Goal: Information Seeking & Learning: Learn about a topic

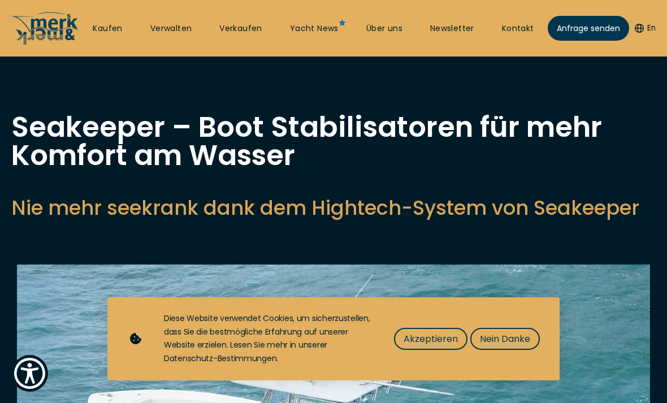
click at [497, 340] on span "Nein Danke" at bounding box center [505, 339] width 50 height 14
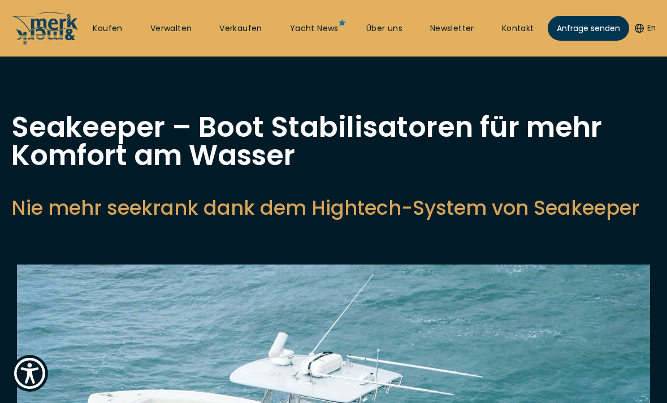
click at [395, 29] on link "Über uns" at bounding box center [384, 28] width 36 height 11
click at [386, 32] on link "Über uns" at bounding box center [384, 28] width 36 height 11
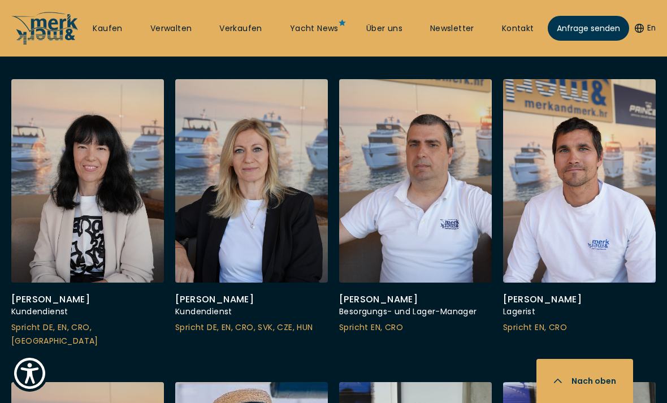
scroll to position [3214, 0]
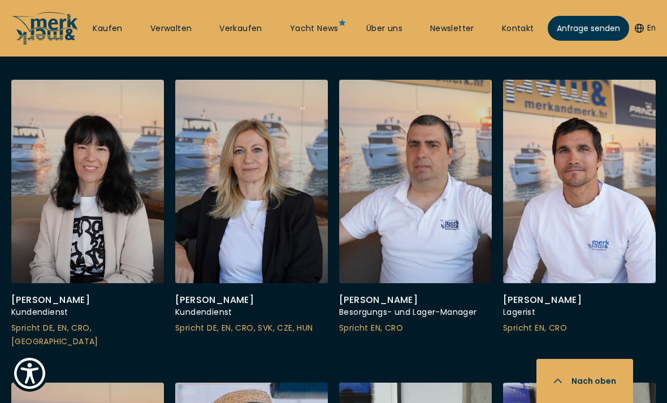
click at [180, 32] on link "Verwalten" at bounding box center [171, 28] width 42 height 11
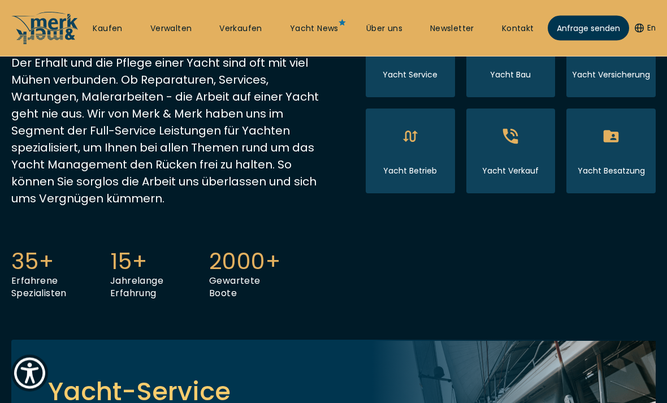
scroll to position [294, 0]
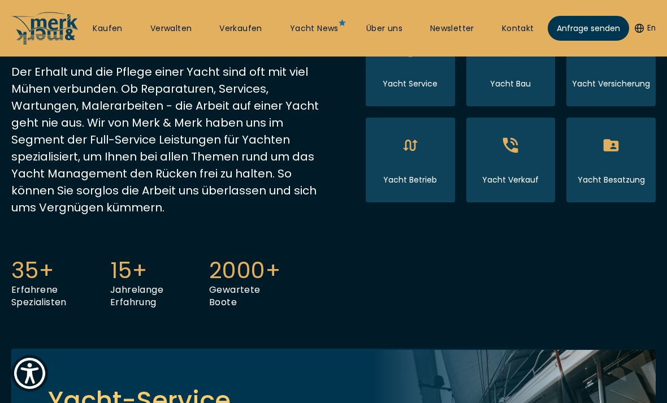
click at [323, 28] on link "Yacht News" at bounding box center [314, 28] width 49 height 11
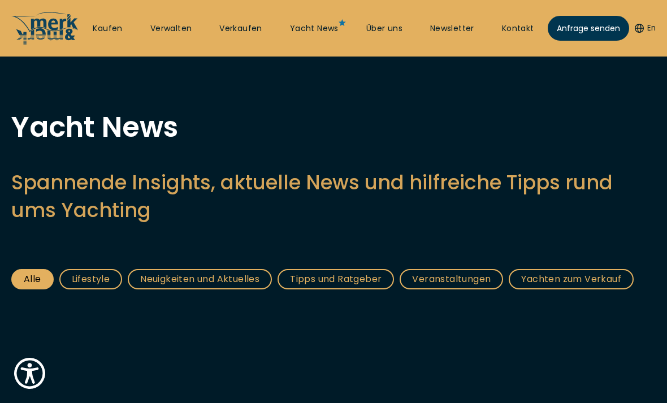
click at [245, 26] on link "Verkaufen" at bounding box center [240, 28] width 43 height 11
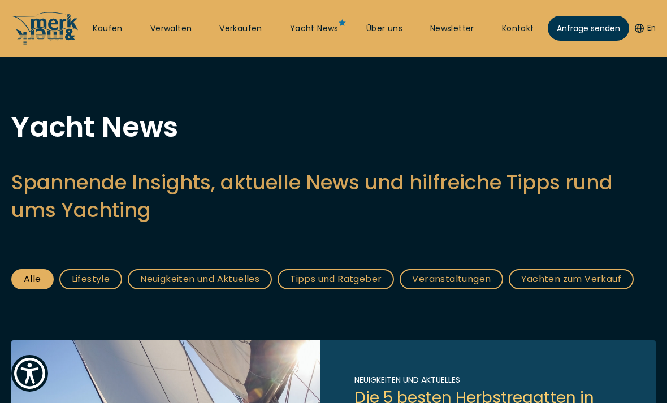
select select "sell"
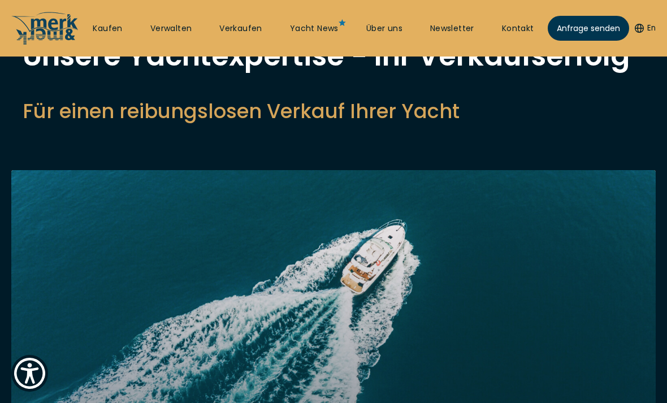
scroll to position [71, 0]
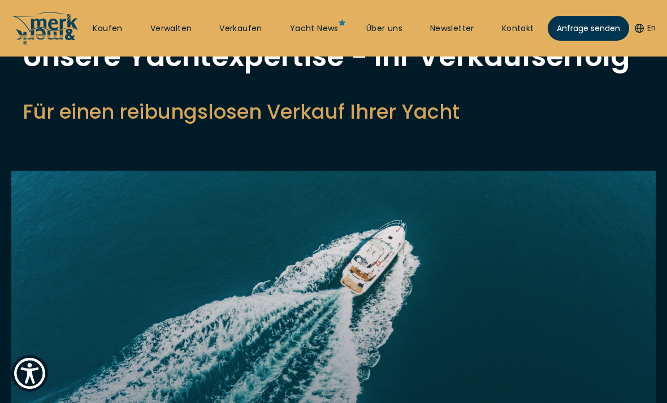
click at [321, 31] on link "Yacht News" at bounding box center [314, 28] width 49 height 11
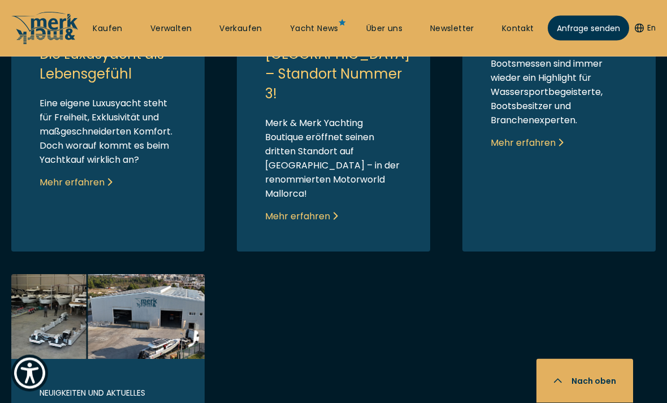
scroll to position [608, 0]
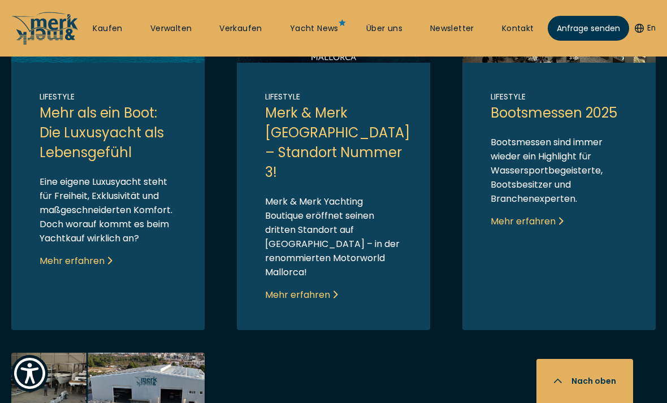
click at [532, 213] on link "Link to post" at bounding box center [559, 154] width 193 height 352
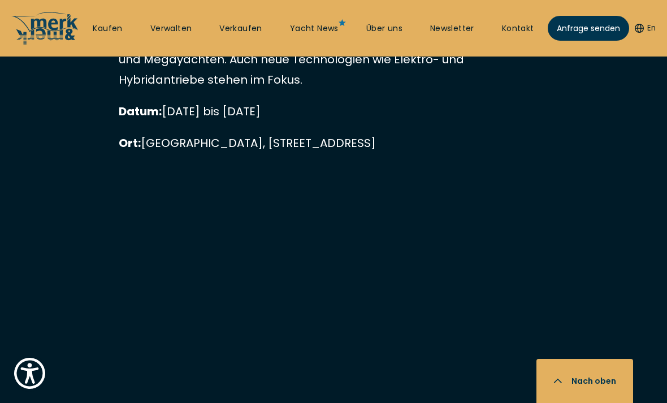
scroll to position [2058, 0]
